Goal: Information Seeking & Learning: Learn about a topic

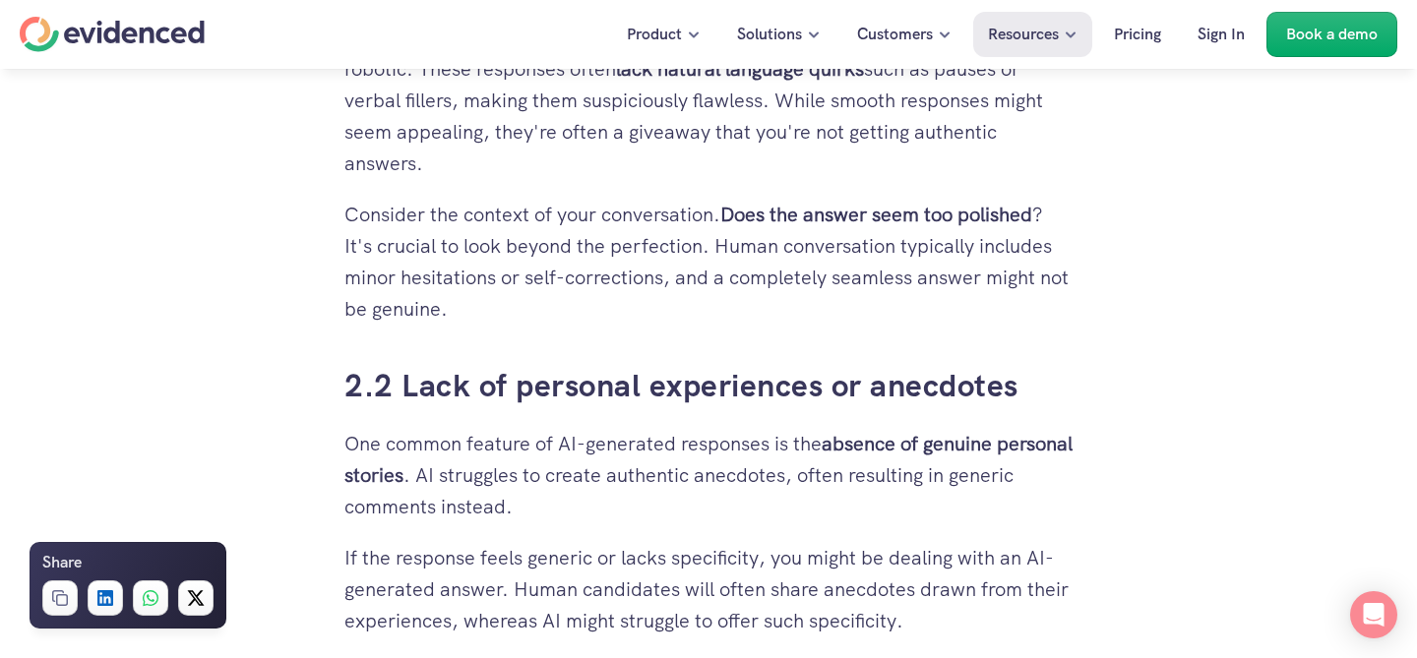
scroll to position [2635, 0]
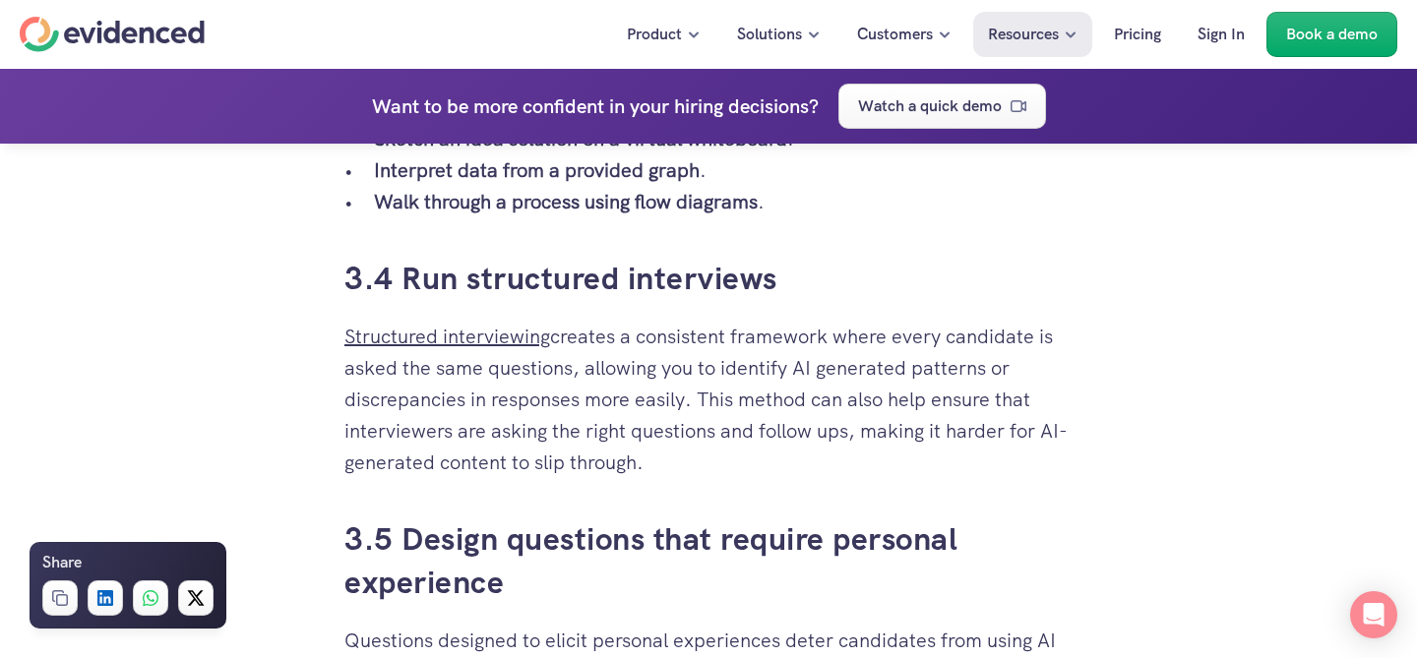
scroll to position [5209, 0]
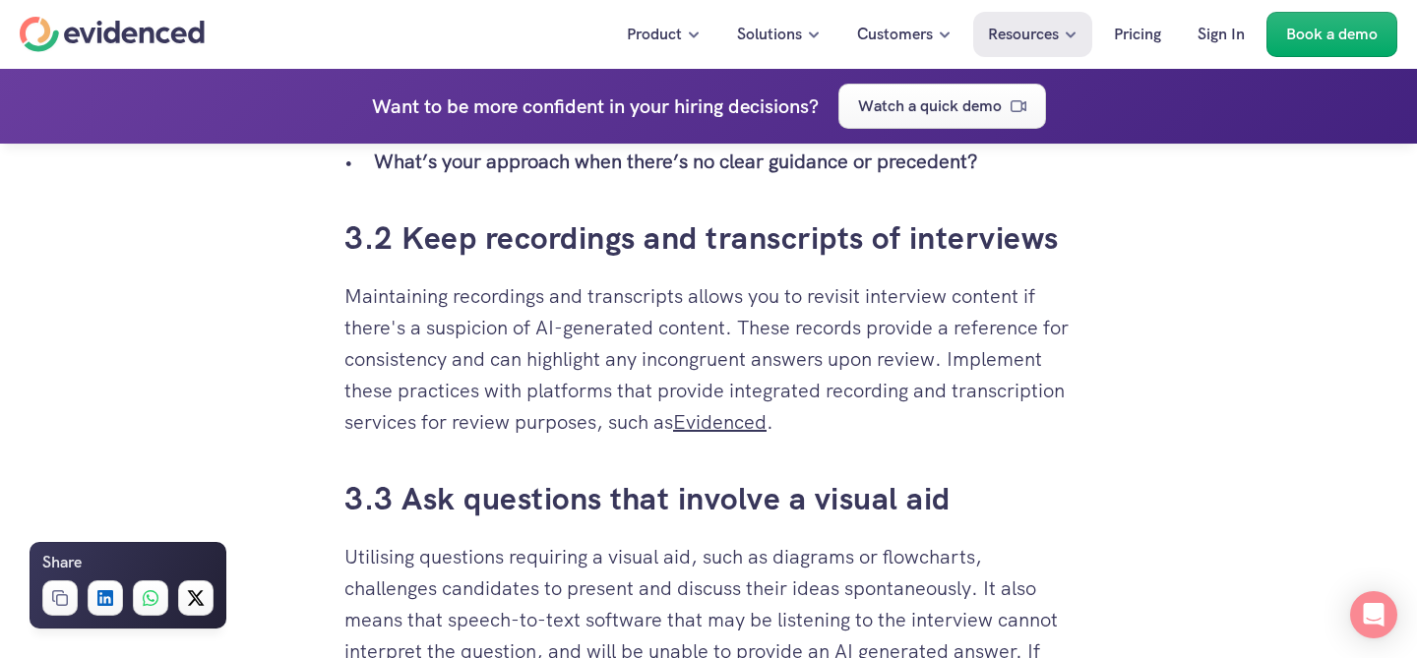
scroll to position [4492, 0]
